Goal: Book appointment/travel/reservation

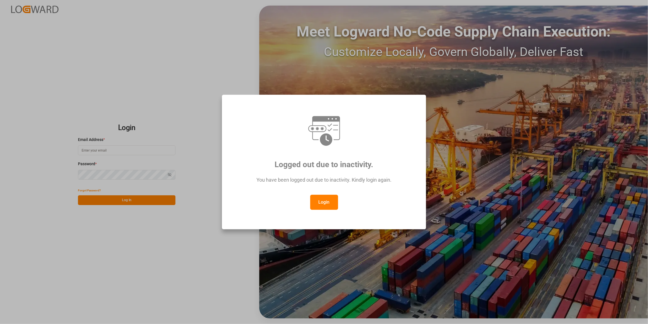
click at [320, 197] on button "Login" at bounding box center [324, 202] width 28 height 15
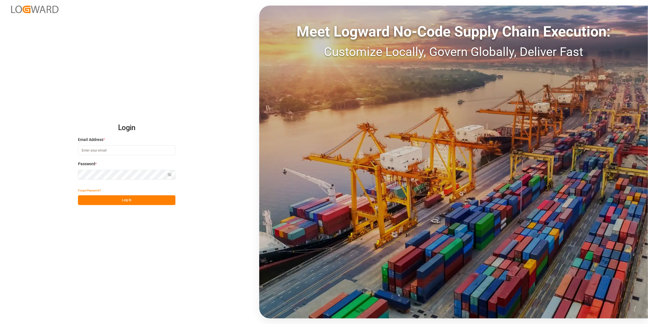
click at [119, 151] on input at bounding box center [126, 150] width 97 height 10
type input "[PERSON_NAME][EMAIL_ADDRESS][PERSON_NAME][DOMAIN_NAME]"
click at [0, 160] on div "Login Email Address * [PERSON_NAME][EMAIL_ADDRESS][PERSON_NAME][DOMAIN_NAME] Pa…" at bounding box center [324, 162] width 648 height 324
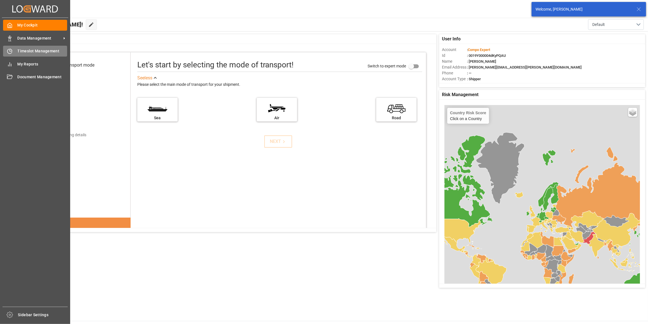
click at [15, 53] on div "Timeslot Management Timeslot Management" at bounding box center [35, 51] width 64 height 11
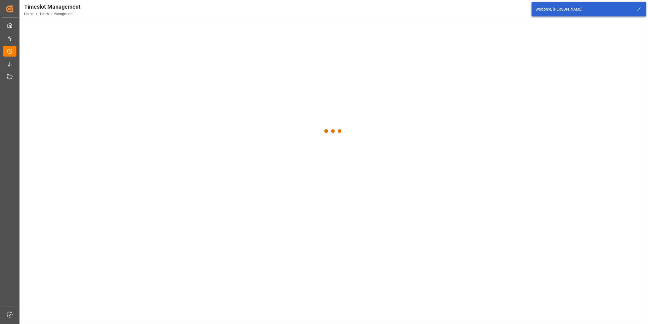
click at [639, 10] on icon at bounding box center [638, 9] width 7 height 7
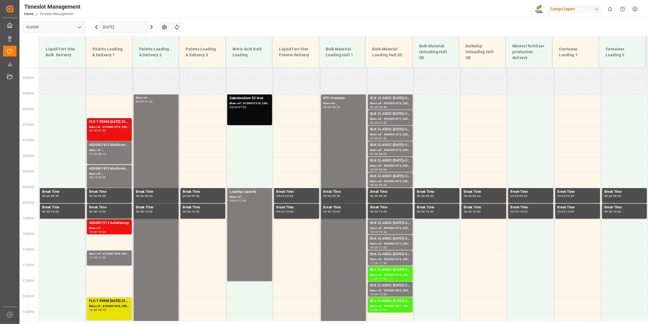
scroll to position [186, 0]
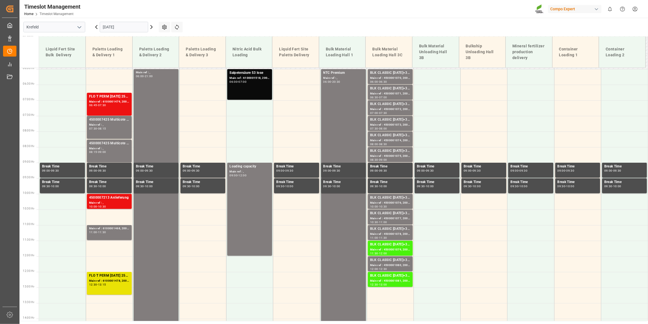
click at [119, 29] on input "[DATE]" at bounding box center [124, 27] width 48 height 11
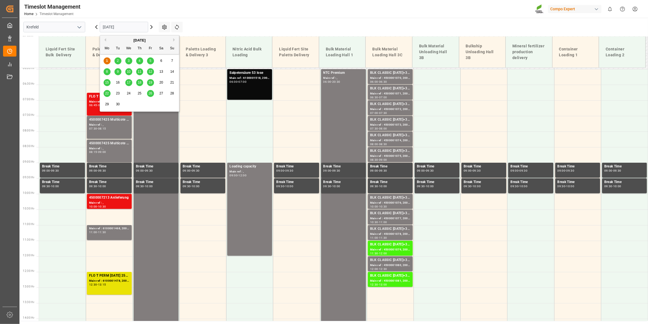
click at [118, 61] on span "2" at bounding box center [118, 61] width 2 height 4
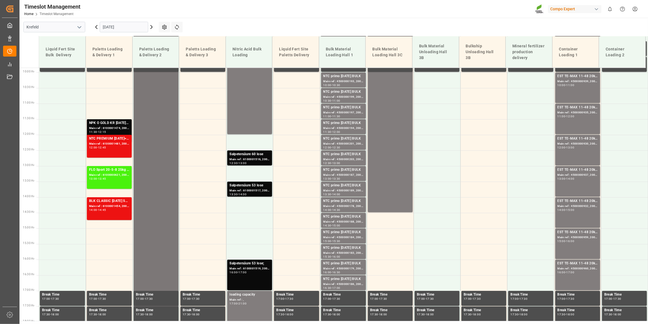
scroll to position [287, 0]
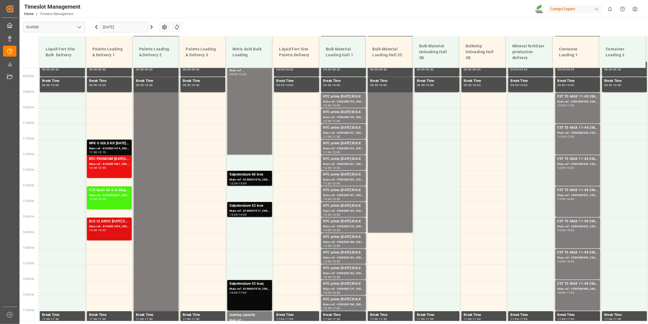
click at [111, 237] on div "BLK CLASSIC [DATE] 50kg(x21)D,EN,PL,FNL;RFU KR NEW 15-5-8 15kg (x60) DE,AT;FLO …" at bounding box center [109, 229] width 40 height 21
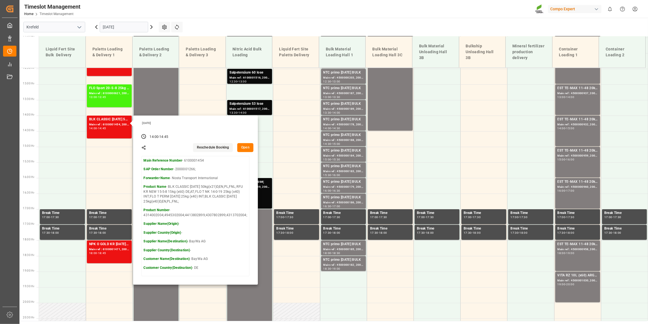
scroll to position [388, 0]
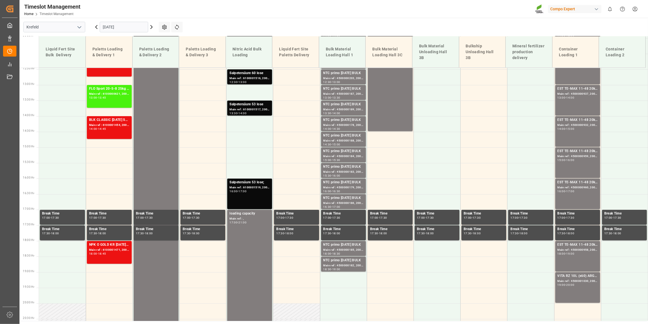
click at [123, 257] on div "NPK O GOLD KR [DATE] 25kg (x60) IT; Main ref : 6100001471, 2000001273; 18:00 - …" at bounding box center [109, 252] width 40 height 21
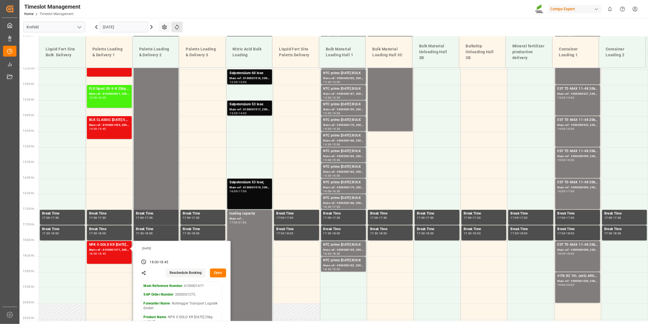
click at [175, 30] on button "Refresh Time Slots" at bounding box center [176, 27] width 11 height 11
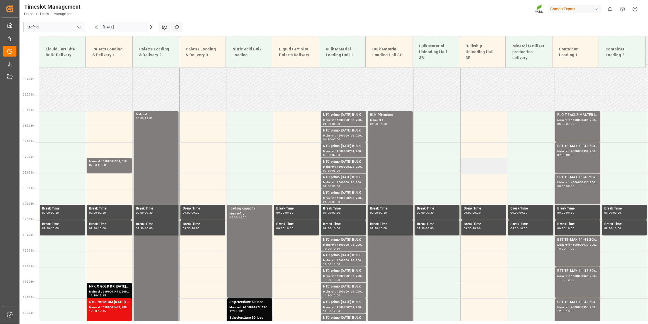
scroll to position [141, 0]
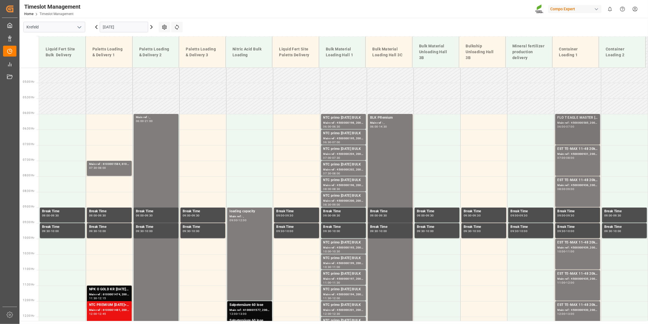
click at [568, 136] on div "FLO T EAGLE MASTER [DATE] 25kg (x42) WW Main ref : 4500000585, 2000000428 06:00…" at bounding box center [578, 129] width 40 height 28
click at [575, 163] on div "EST TE-MAX 11-48 20kg (x56) WW; Main ref : 4500000931, 2000000976; 07:00 - 08:00" at bounding box center [578, 160] width 40 height 28
click at [583, 190] on div "EST TE-MAX 11-48 20kg (x56) WW; Main ref : 4500000936, 2000000976; 08:00 - 09:00" at bounding box center [578, 191] width 40 height 28
click at [586, 165] on div "EST TE-MAX 11-48 20kg (x56) WW; Main ref : 4500000931, 2000000976; 07:00 - 08:00" at bounding box center [578, 160] width 40 height 28
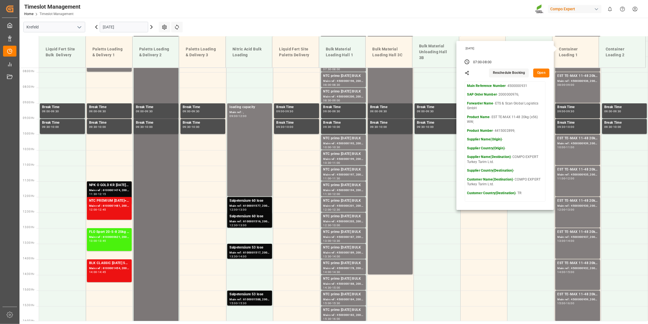
scroll to position [293, 0]
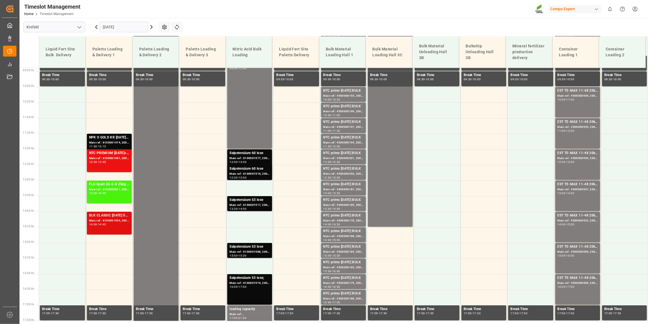
click at [111, 228] on div "BLK CLASSIC [DATE] 50kg(x21)D,EN,PL,FNL;RFU KR NEW 15-5-8 15kg (x60) DE,AT;FLO …" at bounding box center [109, 223] width 40 height 21
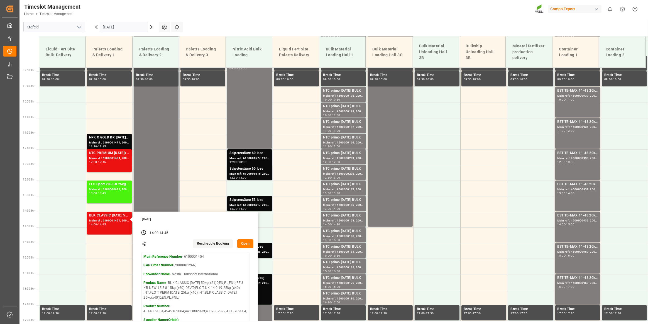
click at [113, 24] on input "[DATE]" at bounding box center [124, 27] width 48 height 11
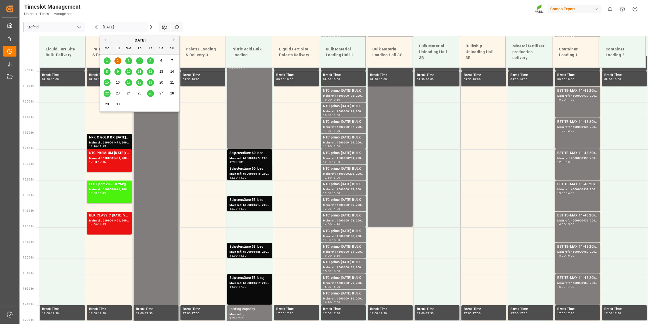
click at [106, 59] on span "1" at bounding box center [107, 61] width 2 height 4
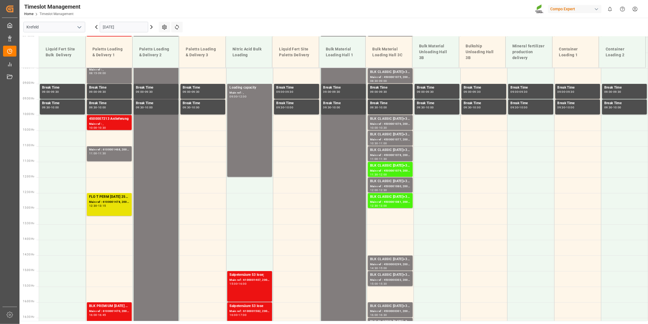
scroll to position [192, 0]
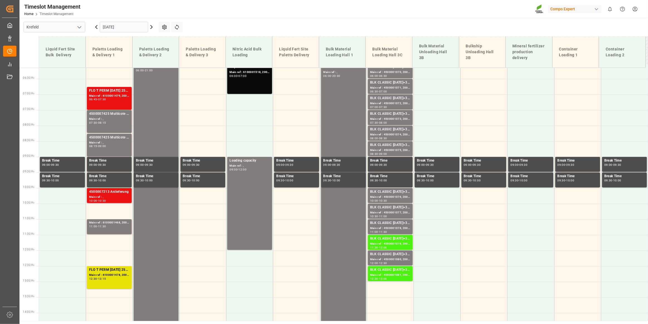
click at [117, 27] on input "[DATE]" at bounding box center [124, 27] width 48 height 11
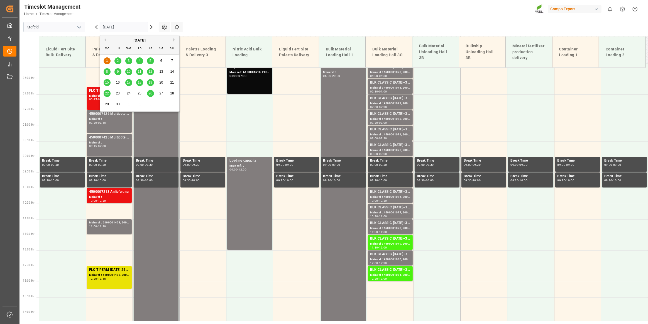
click at [120, 61] on div "2" at bounding box center [117, 61] width 7 height 7
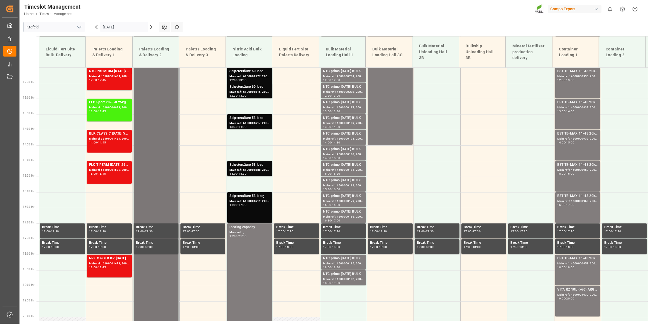
scroll to position [369, 0]
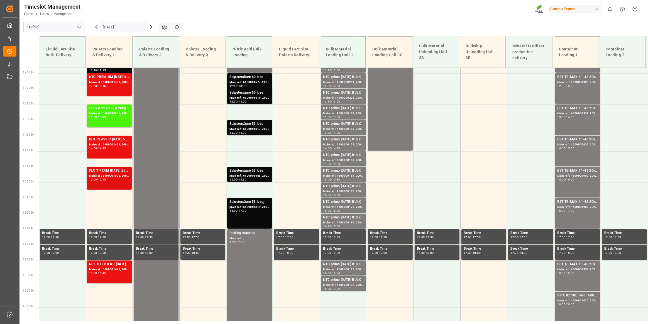
click at [119, 177] on div "Main ref : 6100001522, 2000000221;" at bounding box center [109, 175] width 40 height 5
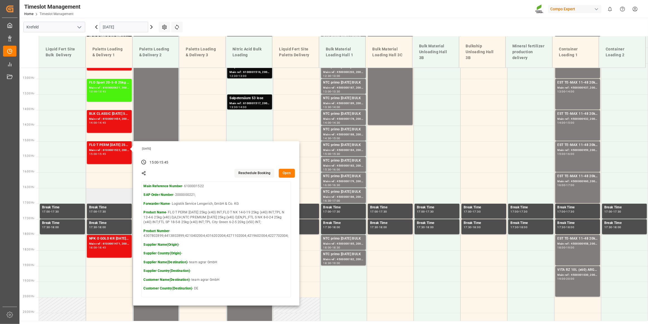
scroll to position [394, 0]
click at [175, 25] on icon at bounding box center [177, 27] width 6 height 6
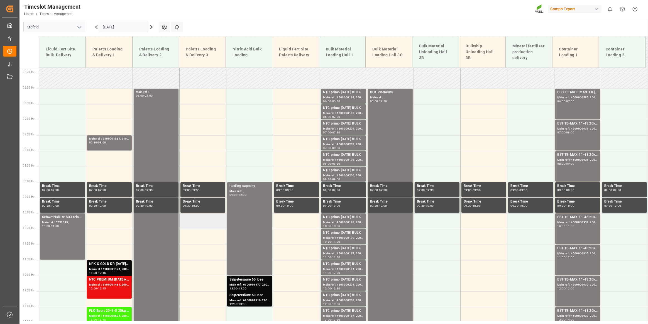
scroll to position [192, 0]
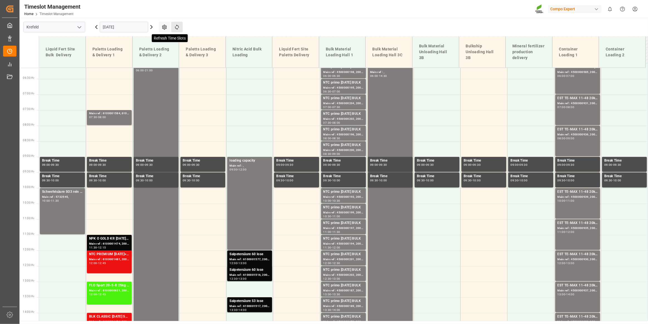
click at [178, 28] on icon at bounding box center [177, 27] width 6 height 6
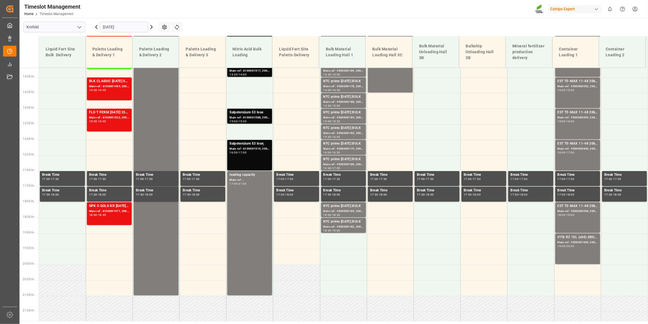
scroll to position [445, 0]
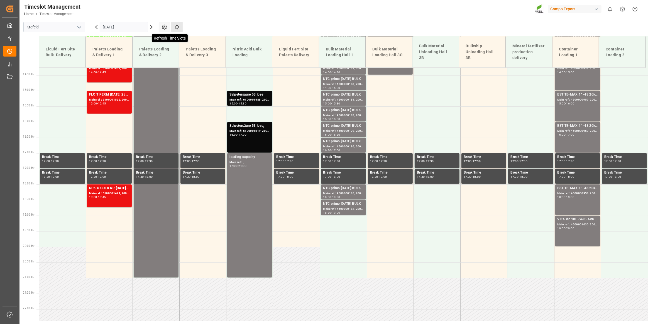
click at [175, 28] on icon at bounding box center [177, 27] width 6 height 6
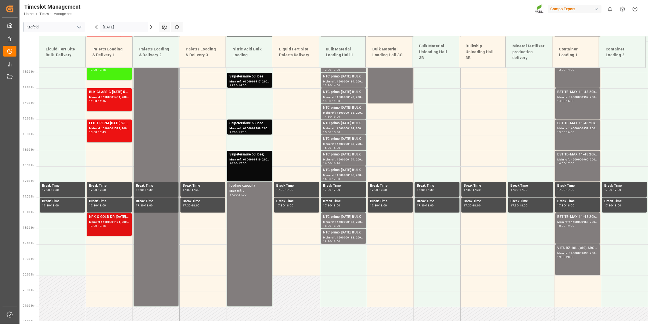
scroll to position [418, 0]
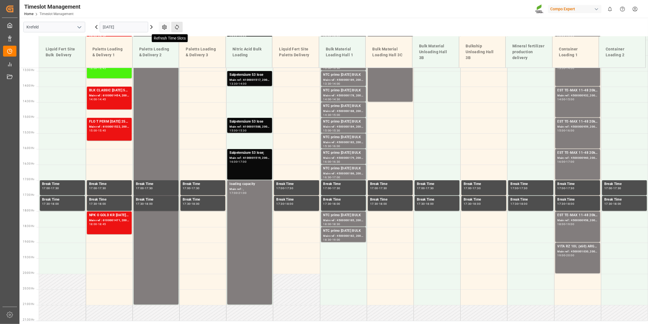
click at [179, 25] on icon at bounding box center [177, 27] width 6 height 6
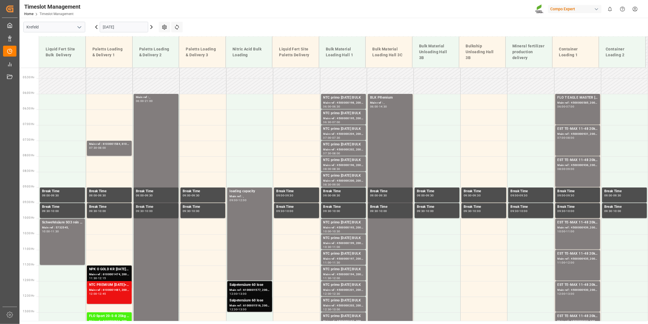
scroll to position [186, 0]
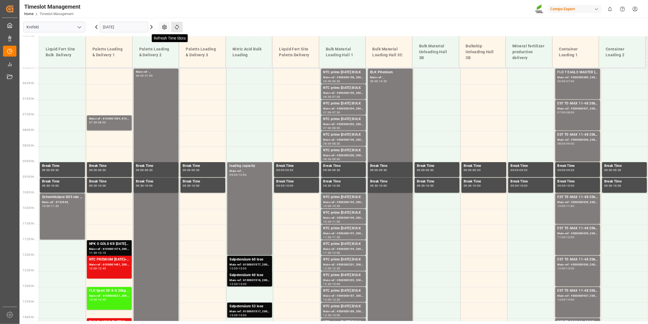
click at [176, 26] on icon at bounding box center [177, 27] width 6 height 6
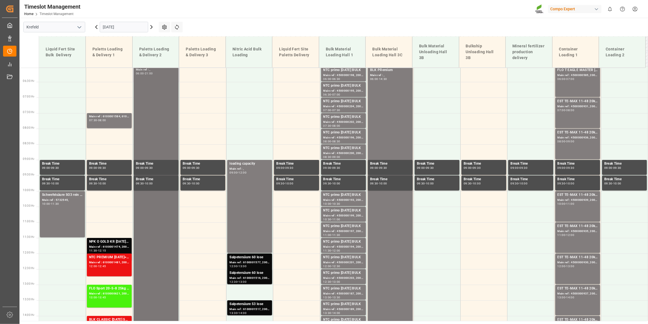
scroll to position [197, 0]
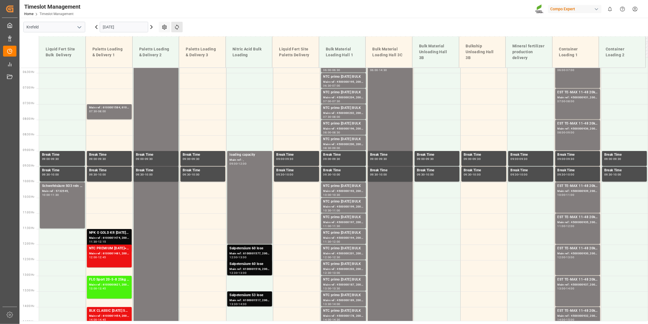
click at [180, 27] on button "Refresh Time Slots" at bounding box center [176, 27] width 11 height 11
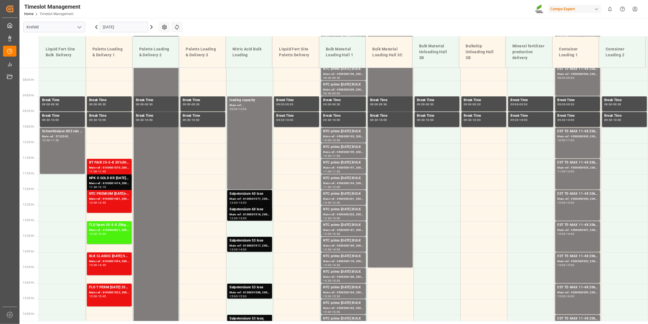
scroll to position [243, 0]
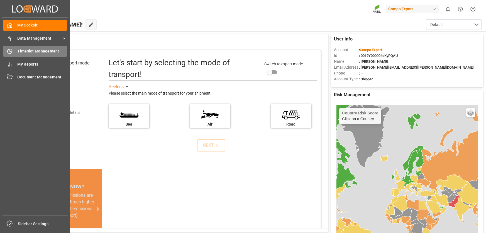
click at [7, 47] on div "Timeslot Management Timeslot Management" at bounding box center [35, 51] width 64 height 11
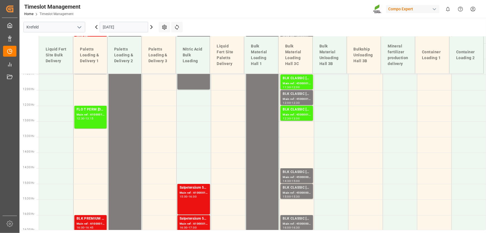
scroll to position [285, 0]
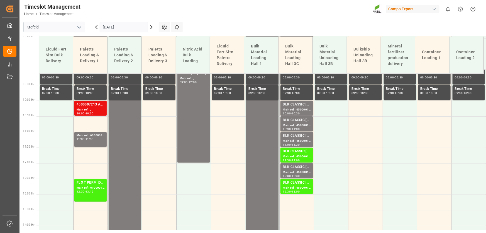
click at [106, 26] on input "[DATE]" at bounding box center [124, 27] width 48 height 11
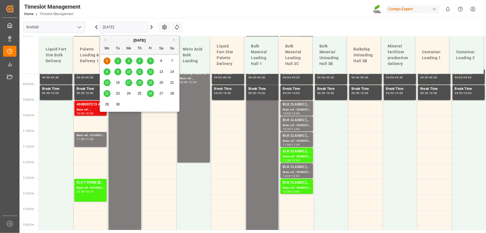
click at [116, 59] on div "2" at bounding box center [117, 61] width 7 height 7
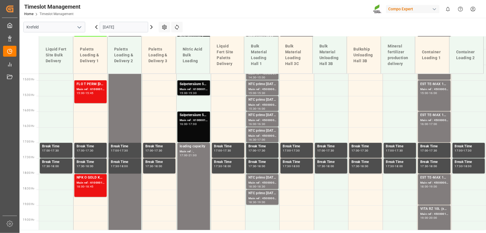
scroll to position [462, 0]
